Goal: Information Seeking & Learning: Learn about a topic

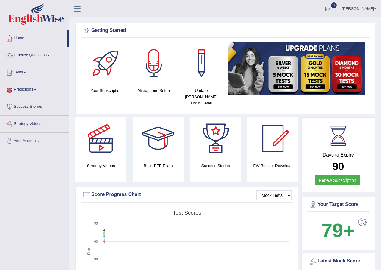
click at [41, 55] on link "Practice Questions" at bounding box center [34, 54] width 69 height 15
click at [46, 54] on link "Practice Questions" at bounding box center [34, 54] width 69 height 15
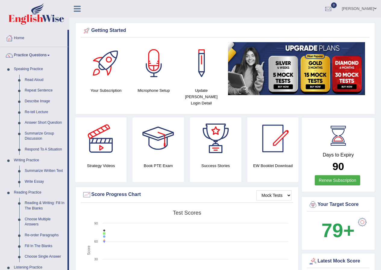
click at [51, 54] on link "Practice Questions" at bounding box center [33, 54] width 67 height 15
click at [43, 58] on link "Practice Questions" at bounding box center [33, 54] width 67 height 15
click at [46, 150] on link "Respond To A Situation" at bounding box center [44, 149] width 45 height 11
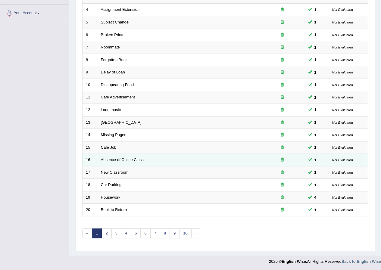
scroll to position [129, 0]
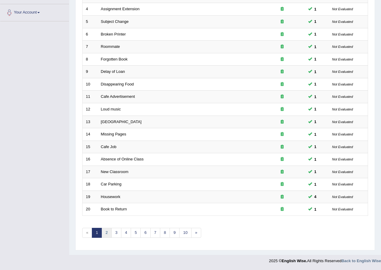
click at [105, 233] on link "2" at bounding box center [107, 233] width 10 height 10
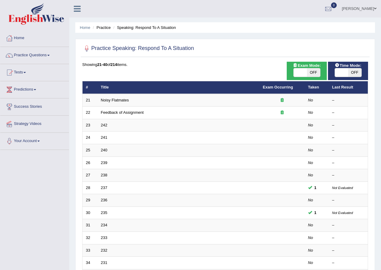
click at [315, 72] on span "OFF" at bounding box center [313, 72] width 13 height 8
checkbox input "true"
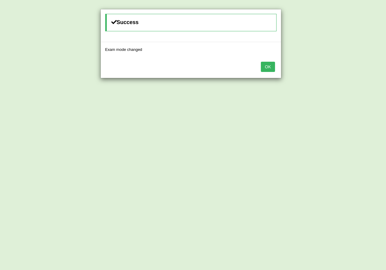
click at [273, 67] on button "OK" at bounding box center [268, 67] width 14 height 10
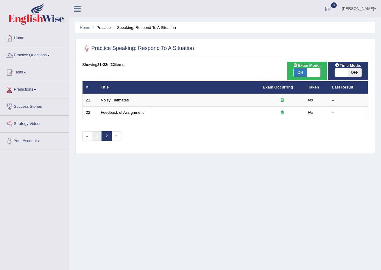
click at [95, 134] on link "1" at bounding box center [97, 136] width 10 height 10
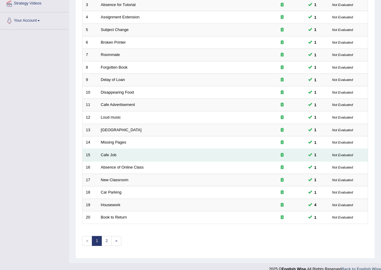
scroll to position [129, 0]
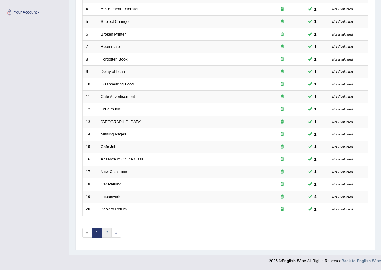
click at [107, 234] on link "2" at bounding box center [107, 233] width 10 height 10
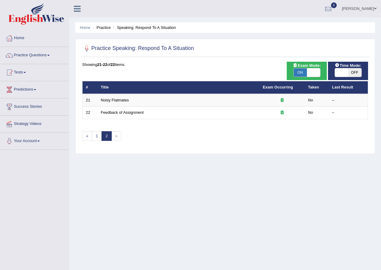
click at [349, 70] on span "OFF" at bounding box center [354, 72] width 13 height 8
checkbox input "true"
click at [349, 70] on span "OFF" at bounding box center [354, 72] width 13 height 8
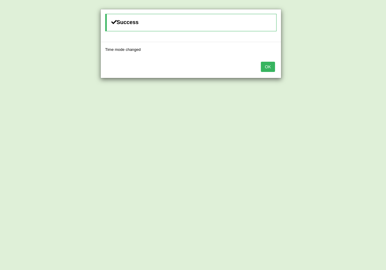
click at [266, 67] on button "OK" at bounding box center [268, 67] width 14 height 10
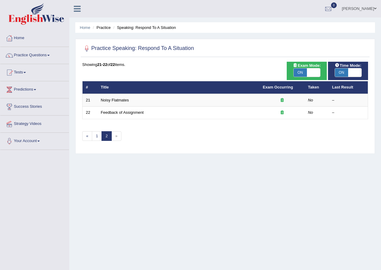
click at [302, 73] on span "ON" at bounding box center [300, 72] width 13 height 8
checkbox input "false"
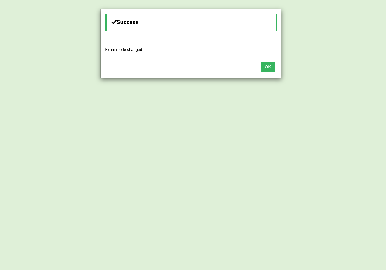
click at [270, 67] on button "OK" at bounding box center [268, 67] width 14 height 10
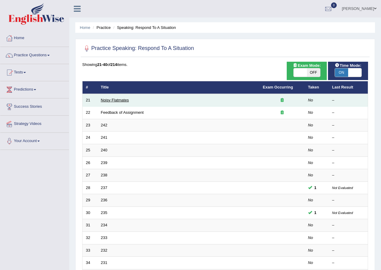
click at [122, 100] on link "Noisy Flatmates" at bounding box center [115, 100] width 28 height 5
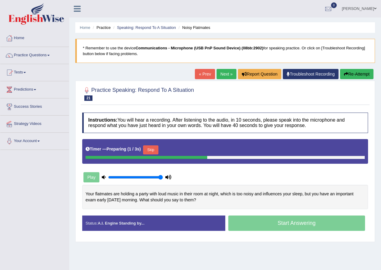
drag, startPoint x: 132, startPoint y: 177, endPoint x: 176, endPoint y: 174, distance: 43.8
type input "1"
click at [163, 175] on input "range" at bounding box center [135, 177] width 55 height 5
click at [176, 174] on div "Play" at bounding box center [152, 177] width 146 height 15
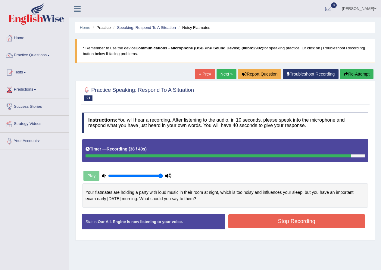
click at [272, 224] on button "Stop Recording" at bounding box center [296, 221] width 137 height 14
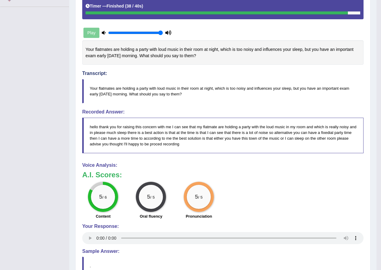
scroll to position [145, 0]
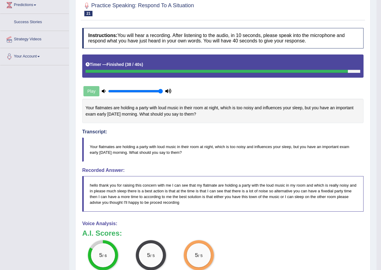
scroll to position [49, 0]
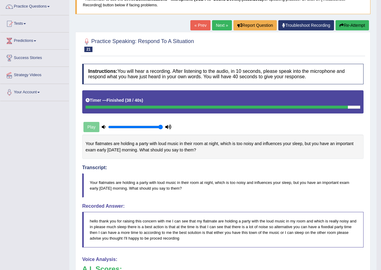
click at [380, 45] on body "Toggle navigation Home Practice Questions Speaking Practice Read Aloud Repeat S…" at bounding box center [190, 86] width 381 height 270
click at [214, 23] on link "Next »" at bounding box center [222, 25] width 20 height 10
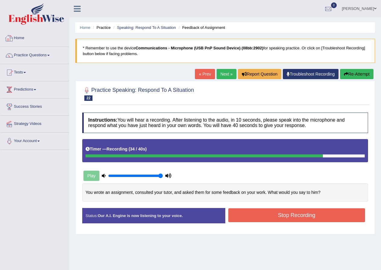
click at [298, 216] on button "Stop Recording" at bounding box center [296, 215] width 137 height 14
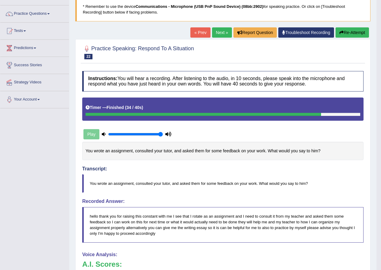
scroll to position [30, 0]
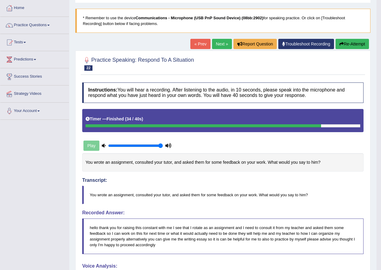
click at [221, 44] on link "Next »" at bounding box center [222, 44] width 20 height 10
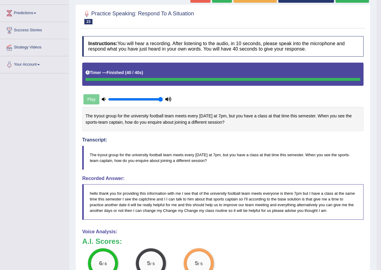
scroll to position [50, 0]
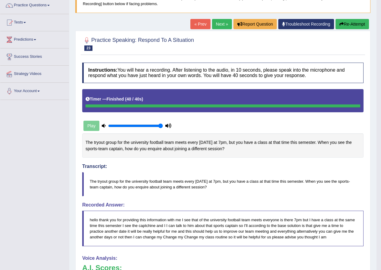
click at [221, 24] on link "Next »" at bounding box center [222, 24] width 20 height 10
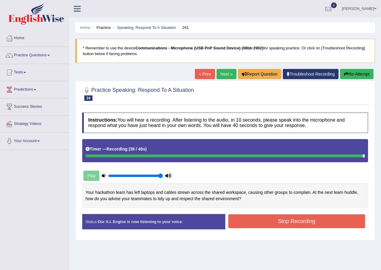
click at [298, 219] on button "Stop Recording" at bounding box center [296, 221] width 137 height 14
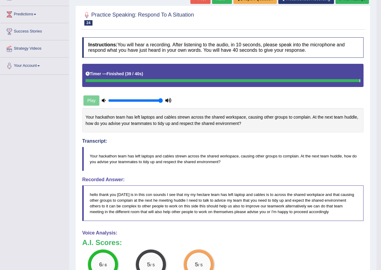
scroll to position [60, 0]
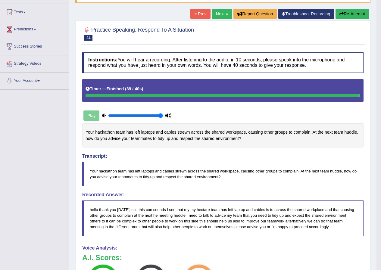
click at [224, 13] on link "Next »" at bounding box center [222, 14] width 20 height 10
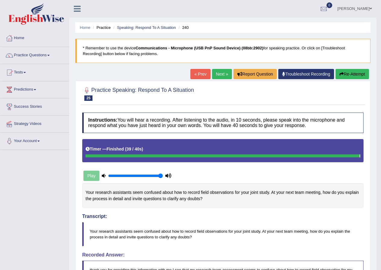
click at [218, 71] on link "Next »" at bounding box center [222, 74] width 20 height 10
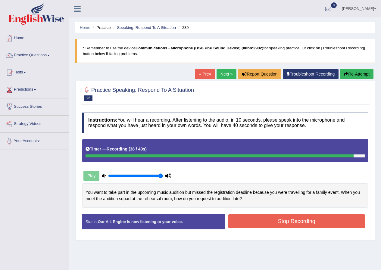
click at [280, 217] on button "Stop Recording" at bounding box center [296, 221] width 137 height 14
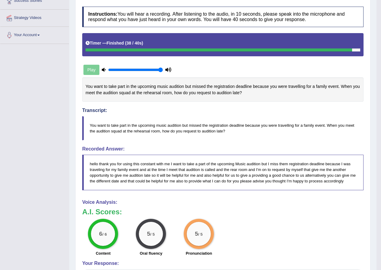
scroll to position [30, 0]
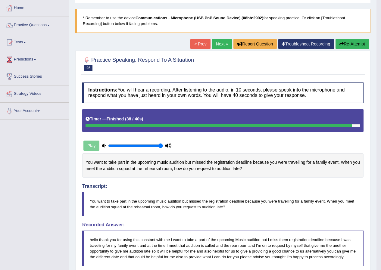
click at [224, 41] on link "Next »" at bounding box center [222, 44] width 20 height 10
